Goal: Navigation & Orientation: Go to known website

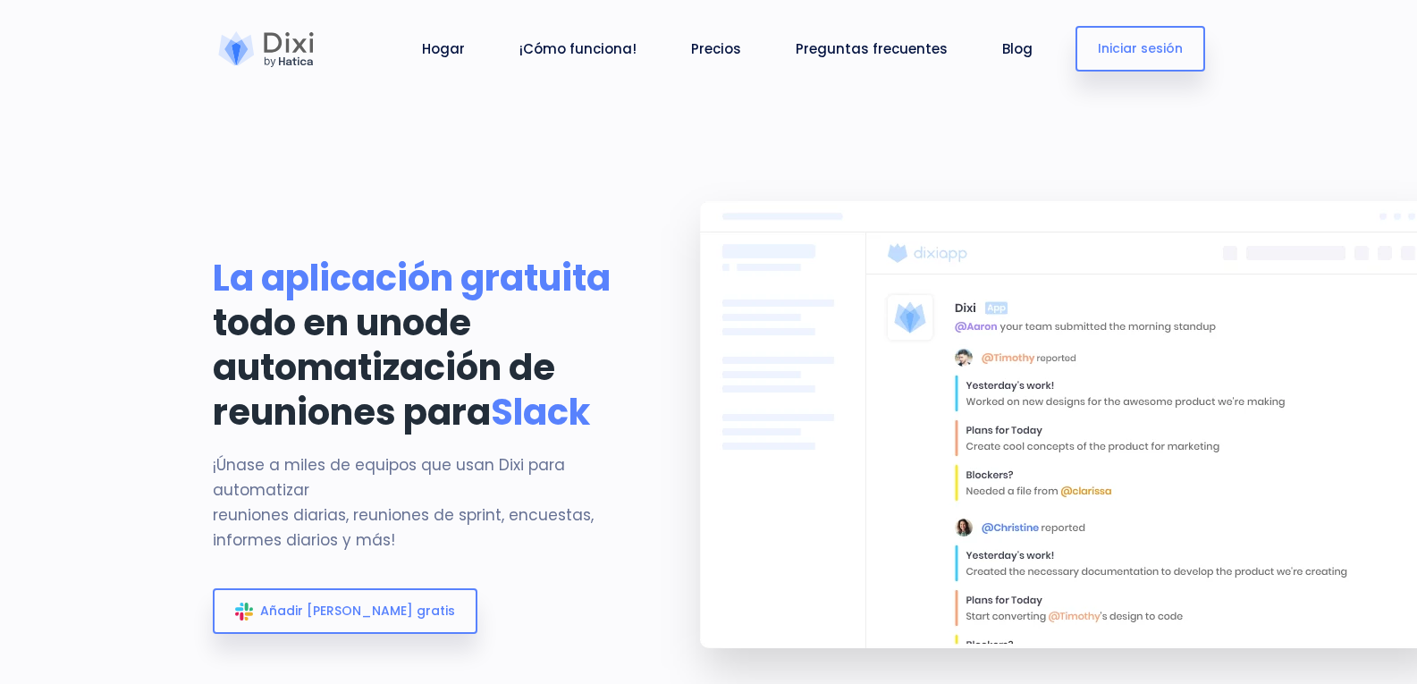
click at [615, 186] on div "La aplicación gratuita todo en uno de automatización de reuniones para Slack ¡Ú…" at bounding box center [411, 446] width 425 height 581
click at [1132, 59] on link "Iniciar sesión" at bounding box center [1141, 49] width 130 height 46
click at [747, 155] on section "La aplicación gratuita todo en uno de automatización de reuniones para Slack ¡Ú…" at bounding box center [708, 369] width 1417 height 738
click at [601, 78] on li "¡Cómo funciona!" at bounding box center [577, 48] width 131 height 83
click at [1193, 61] on link "Iniciar sesión" at bounding box center [1141, 49] width 130 height 46
